Goal: Task Accomplishment & Management: Complete application form

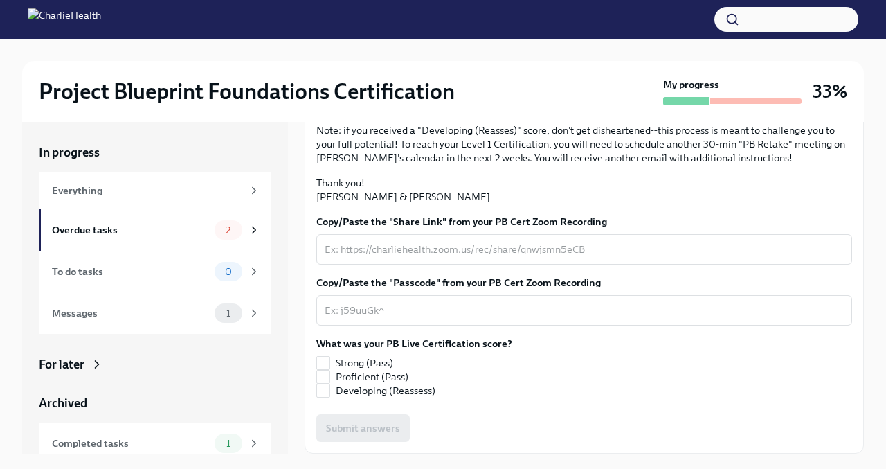
scroll to position [336, 0]
click at [345, 361] on span "Strong (Pass)" at bounding box center [364, 363] width 57 height 14
click at [329, 361] on input "Strong (Pass)" at bounding box center [323, 362] width 12 height 12
checkbox input "true"
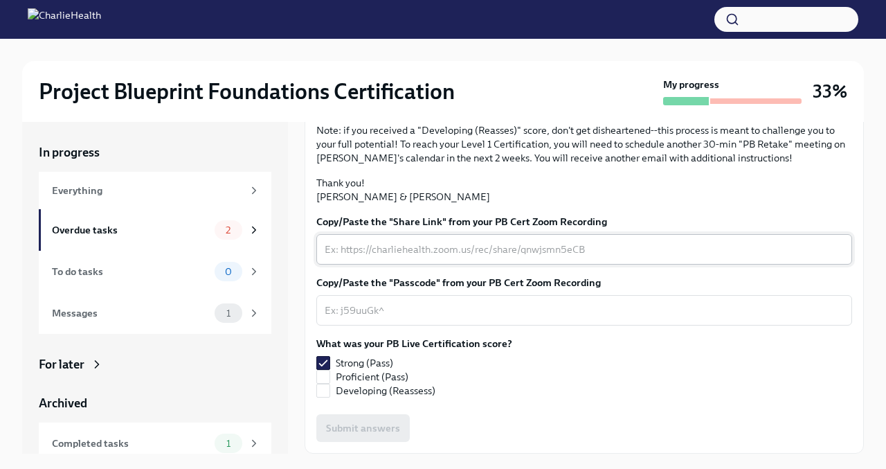
click at [372, 264] on div "x ​" at bounding box center [584, 249] width 536 height 30
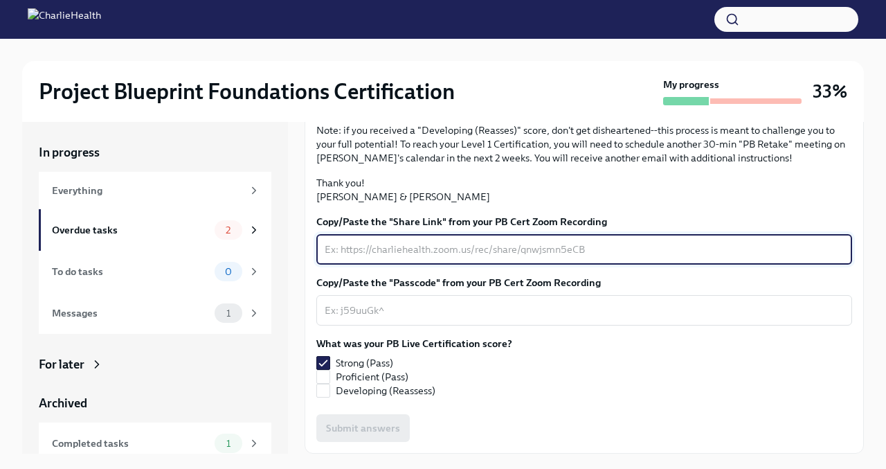
paste textarea "[URL][DOMAIN_NAME]"
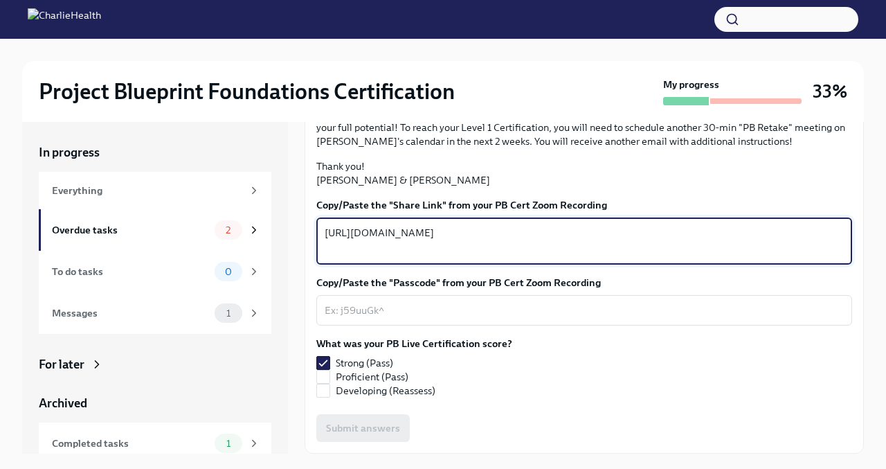
scroll to position [352, 0]
type textarea "[URL][DOMAIN_NAME]"
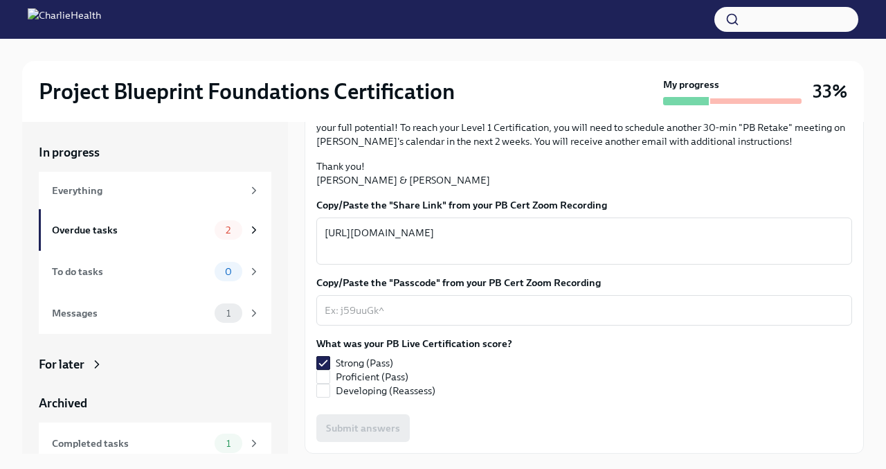
click at [354, 326] on div "Copy/Paste the "Share Link" from your PB Cert Zoom Recording [URL][DOMAIN_NAME]…" at bounding box center [584, 320] width 536 height 244
click at [351, 320] on div "x ​" at bounding box center [584, 310] width 536 height 30
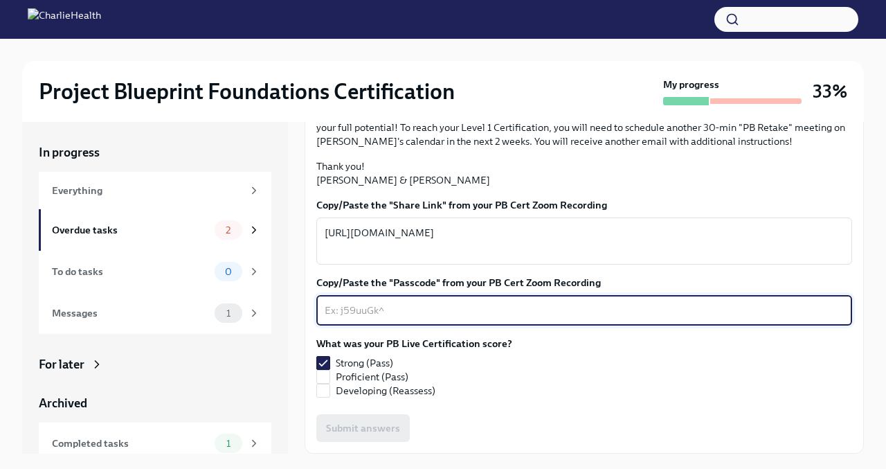
paste textarea "2bn=@65o"
type textarea "2bn=@65o"
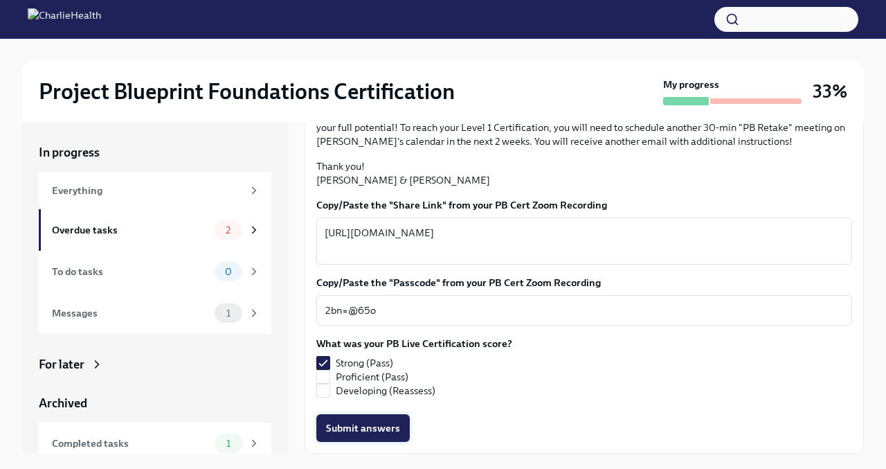
click at [370, 431] on span "Submit answers" at bounding box center [363, 428] width 74 height 14
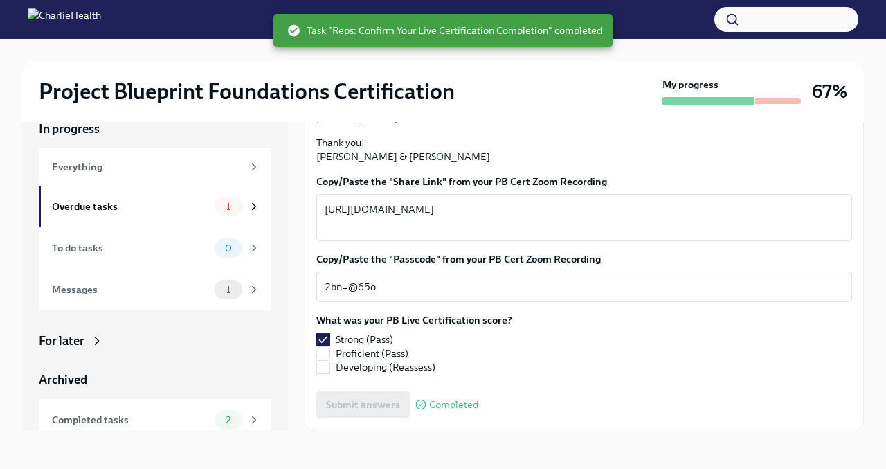
scroll to position [0, 0]
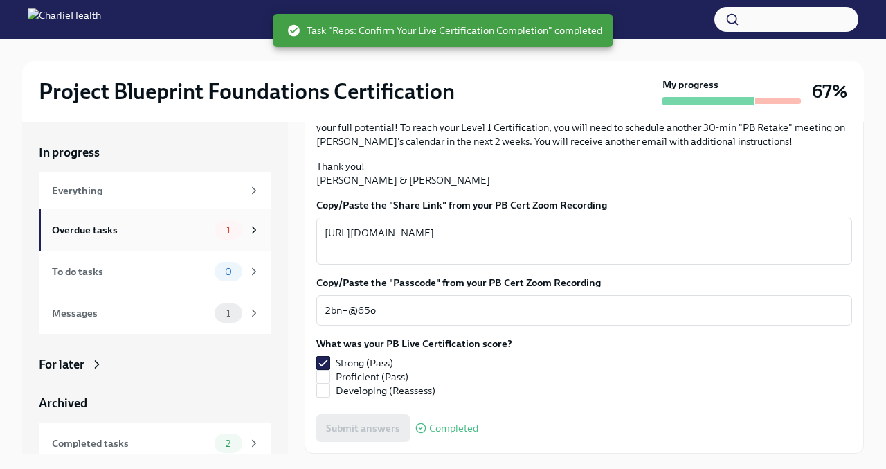
click at [235, 226] on span "1" at bounding box center [228, 230] width 21 height 10
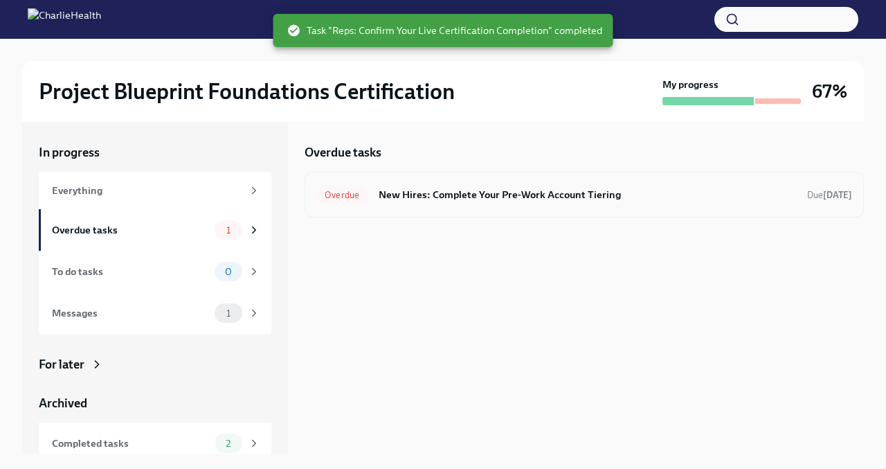
click at [415, 203] on div "Overdue New Hires: Complete Your Pre-Work Account Tiering Due [DATE]" at bounding box center [584, 194] width 536 height 22
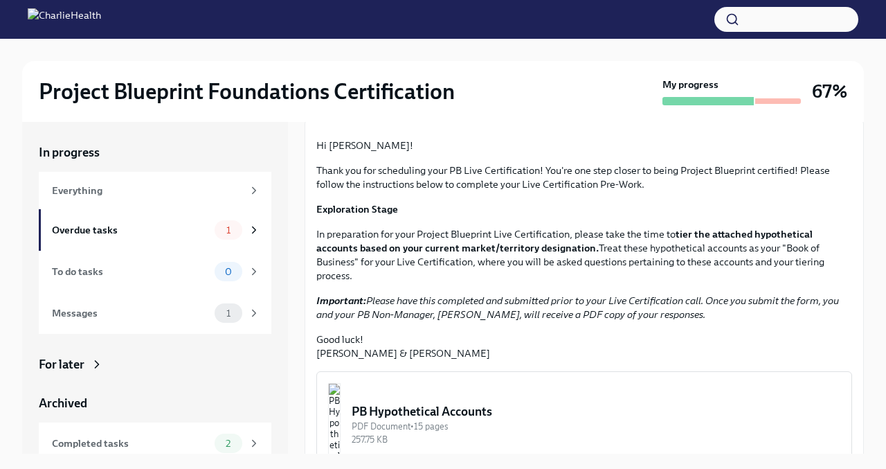
scroll to position [329, 0]
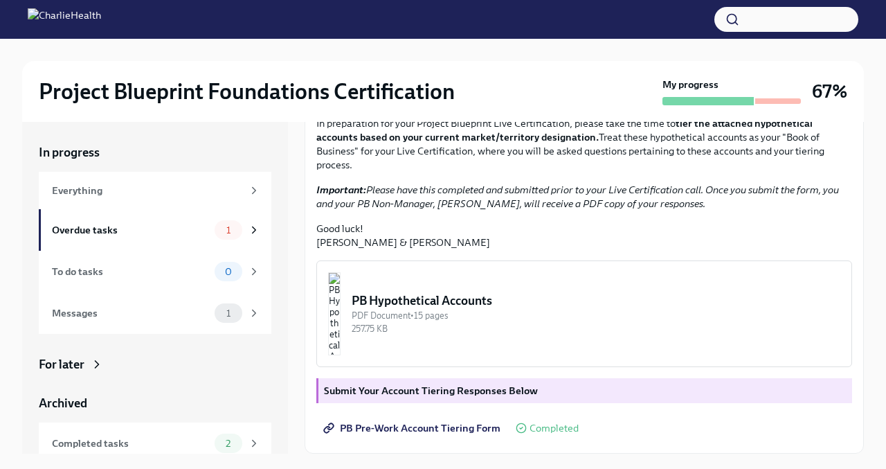
click at [367, 388] on strong "Submit Your Account Tiering Responses Below" at bounding box center [431, 390] width 214 height 12
click at [239, 231] on div "1" at bounding box center [229, 229] width 28 height 19
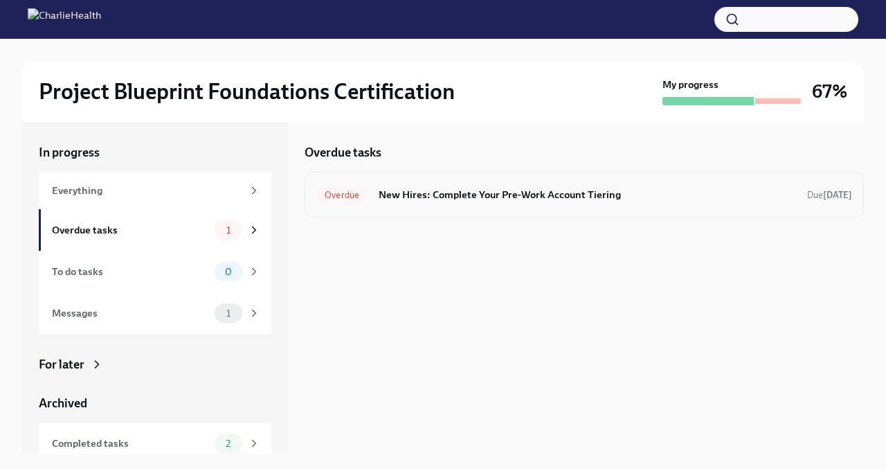
click at [426, 206] on div "Overdue New Hires: Complete Your Pre-Work Account Tiering Due [DATE]" at bounding box center [584, 195] width 559 height 46
click at [593, 206] on div "Overdue New Hires: Complete Your Pre-Work Account Tiering Due [DATE]" at bounding box center [584, 195] width 559 height 46
click at [583, 194] on h6 "New Hires: Complete Your Pre-Work Account Tiering" at bounding box center [587, 194] width 417 height 15
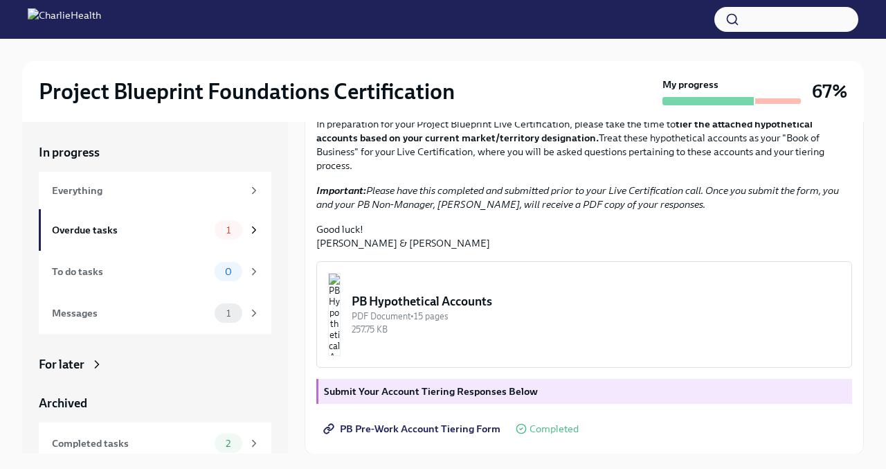
scroll to position [329, 0]
click at [468, 384] on strong "Submit Your Account Tiering Responses Below" at bounding box center [431, 390] width 214 height 12
click at [440, 399] on div "Submit Your Account Tiering Responses Below" at bounding box center [584, 390] width 536 height 25
click at [433, 422] on span "PB Pre-Work Account Tiering Form" at bounding box center [413, 428] width 174 height 14
